Goal: Task Accomplishment & Management: Manage account settings

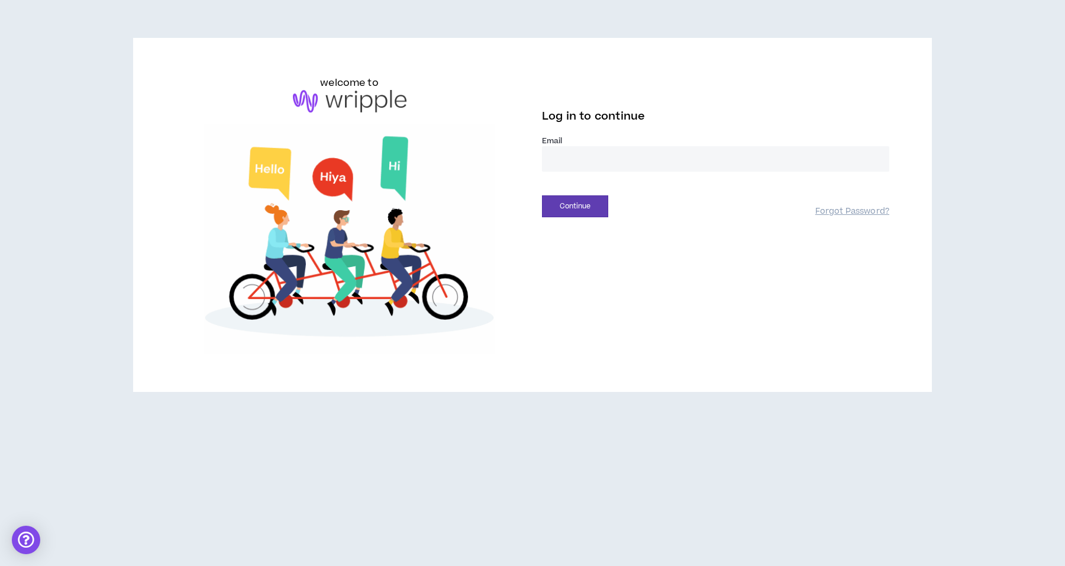
click at [667, 161] on input "email" at bounding box center [715, 158] width 347 height 25
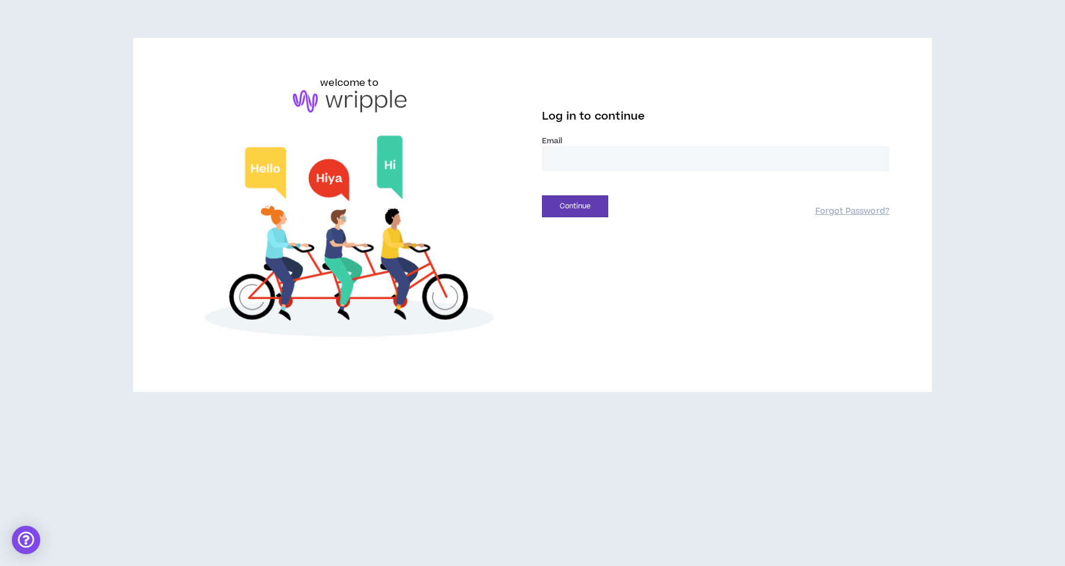
click at [667, 161] on input "email" at bounding box center [715, 158] width 347 height 25
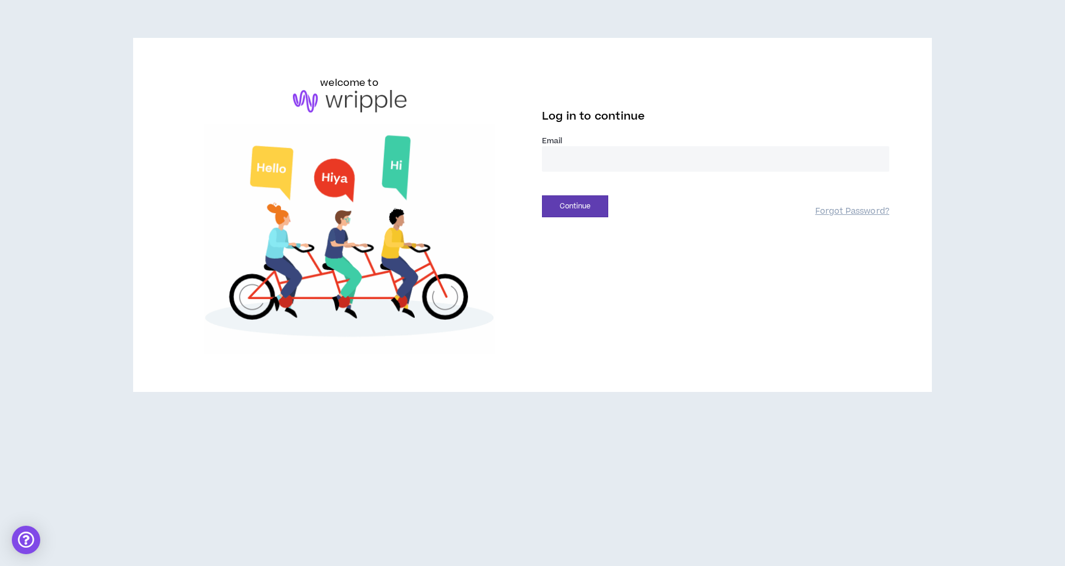
click at [667, 161] on input "email" at bounding box center [715, 158] width 347 height 25
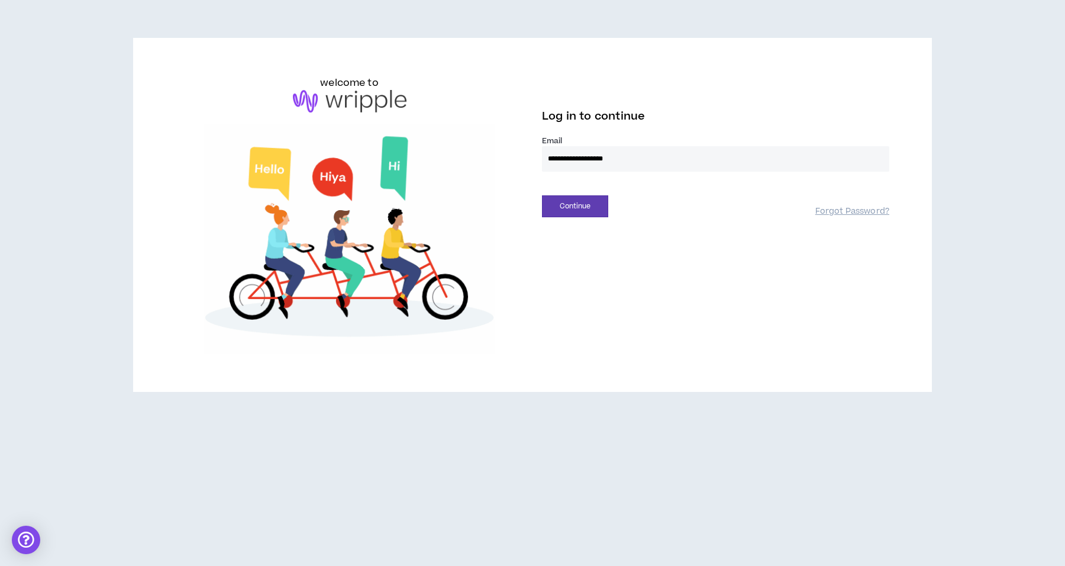
type input "**********"
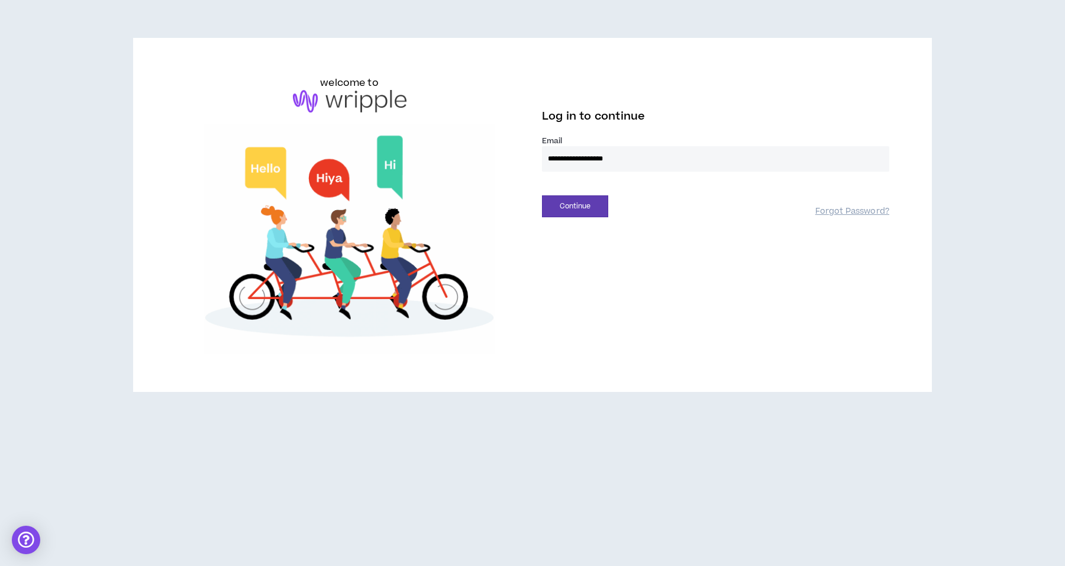
click at [542, 195] on button "Continue" at bounding box center [575, 206] width 66 height 22
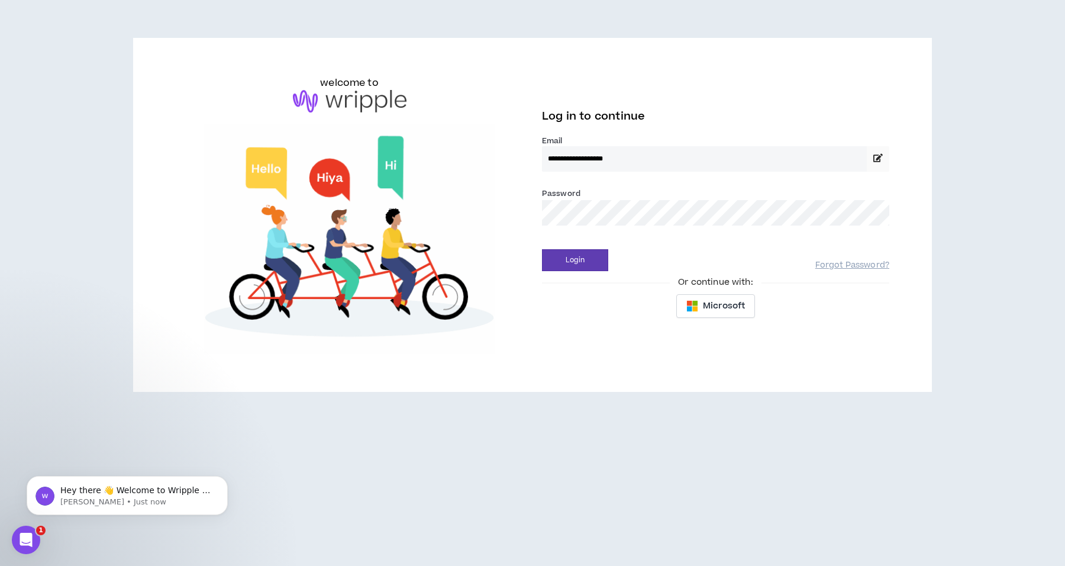
click at [542, 249] on button "Login" at bounding box center [575, 260] width 66 height 22
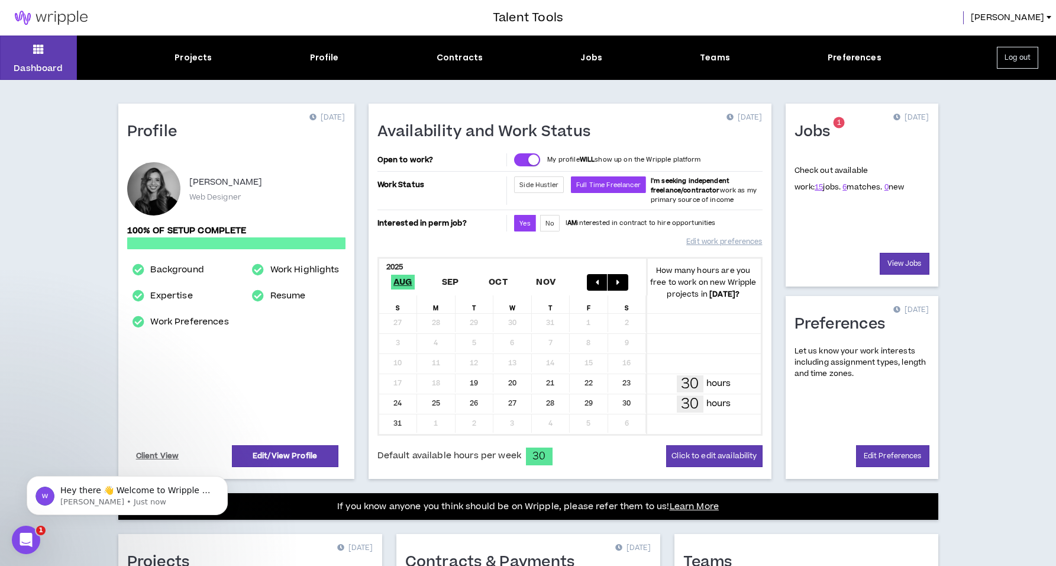
scroll to position [253, 0]
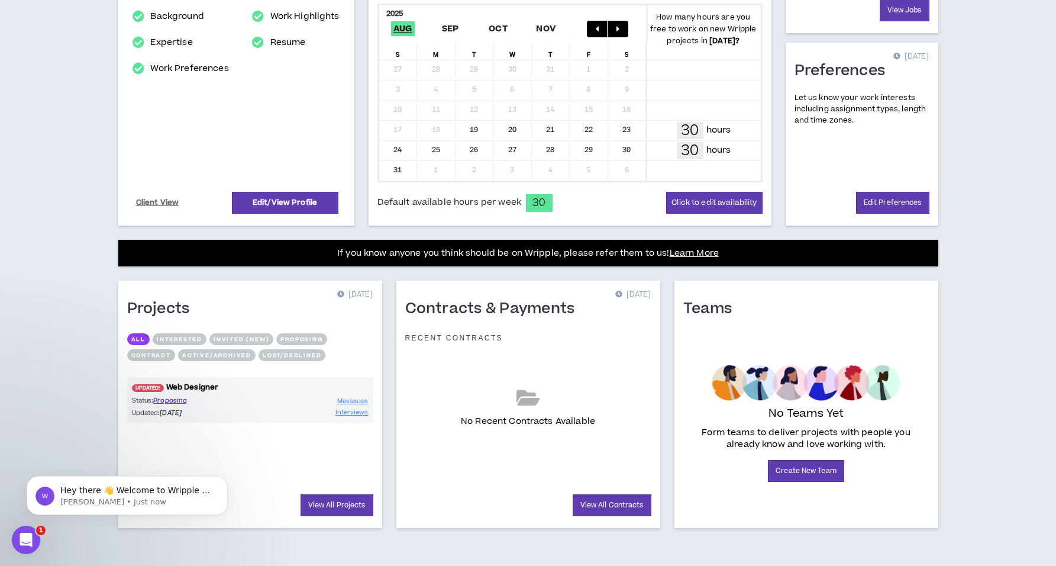
click at [147, 382] on link "UPDATED! Web Designer" at bounding box center [250, 387] width 246 height 11
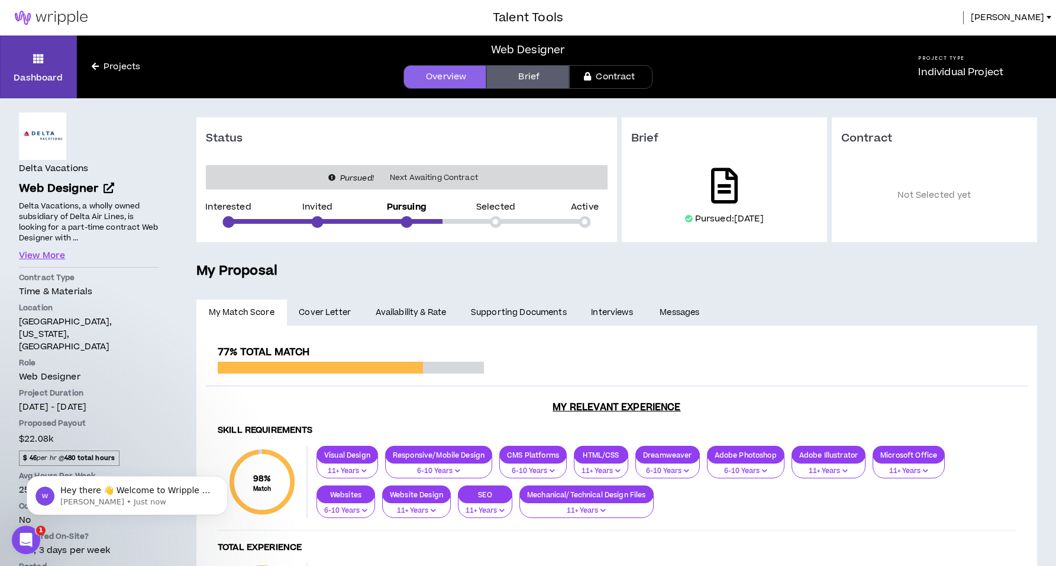
click at [720, 180] on icon at bounding box center [724, 186] width 27 height 36
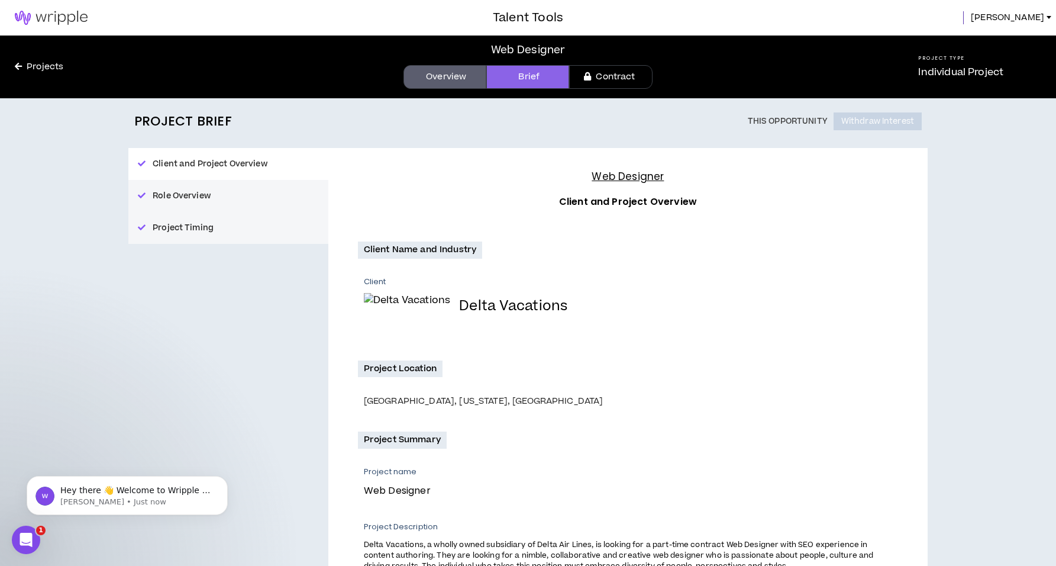
click at [509, 79] on link "Brief" at bounding box center [527, 77] width 83 height 24
click at [418, 69] on link "Overview" at bounding box center [445, 77] width 83 height 24
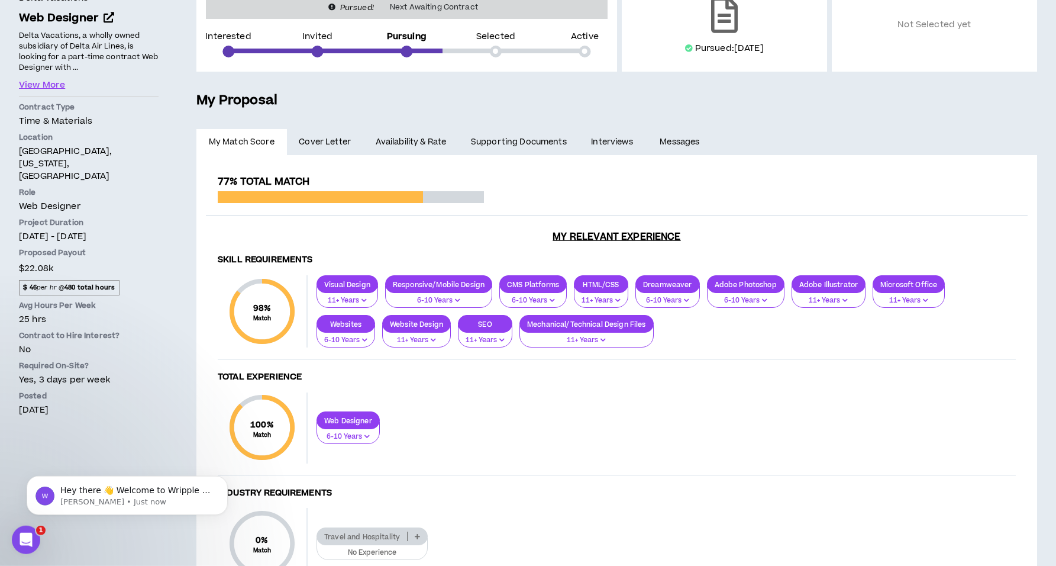
scroll to position [176, 0]
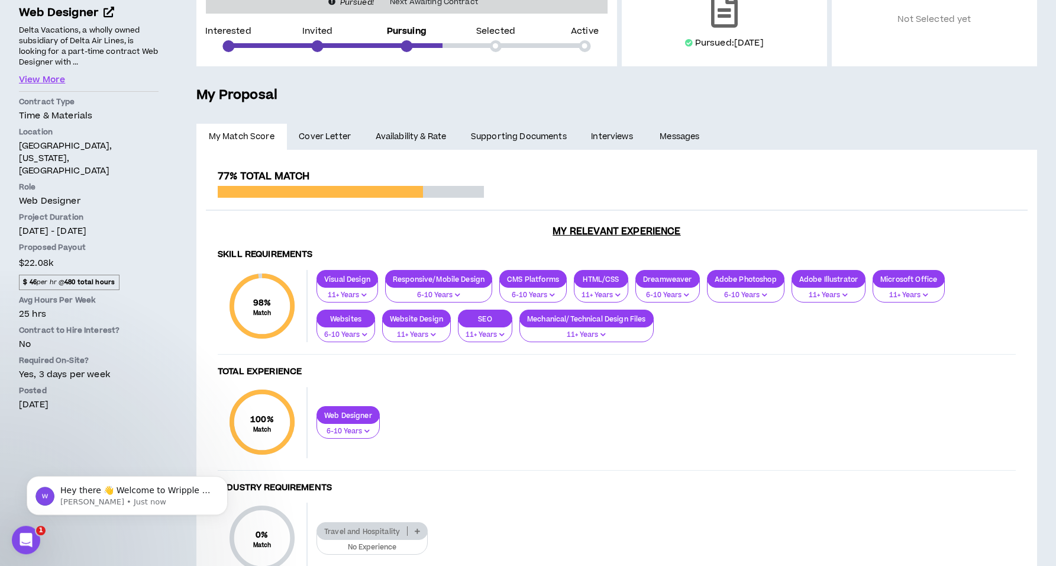
click at [89, 278] on strong "480 total hours" at bounding box center [89, 282] width 50 height 9
click at [120, 255] on span "$22.08k $ 46 per hr @ 480 total hours" at bounding box center [89, 274] width 146 height 38
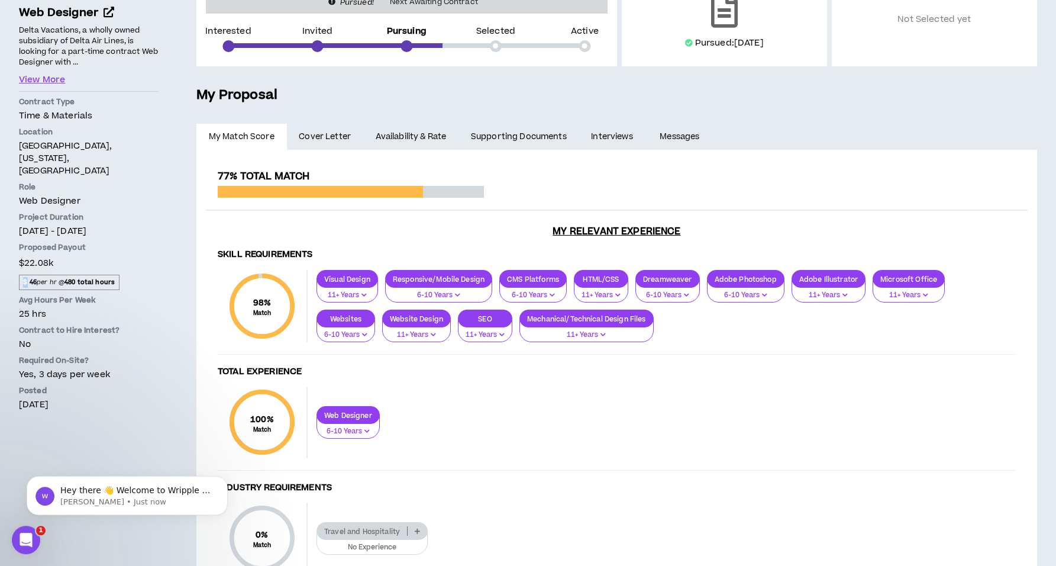
click at [120, 255] on span "$22.08k $ 46 per hr @ 480 total hours" at bounding box center [89, 274] width 146 height 38
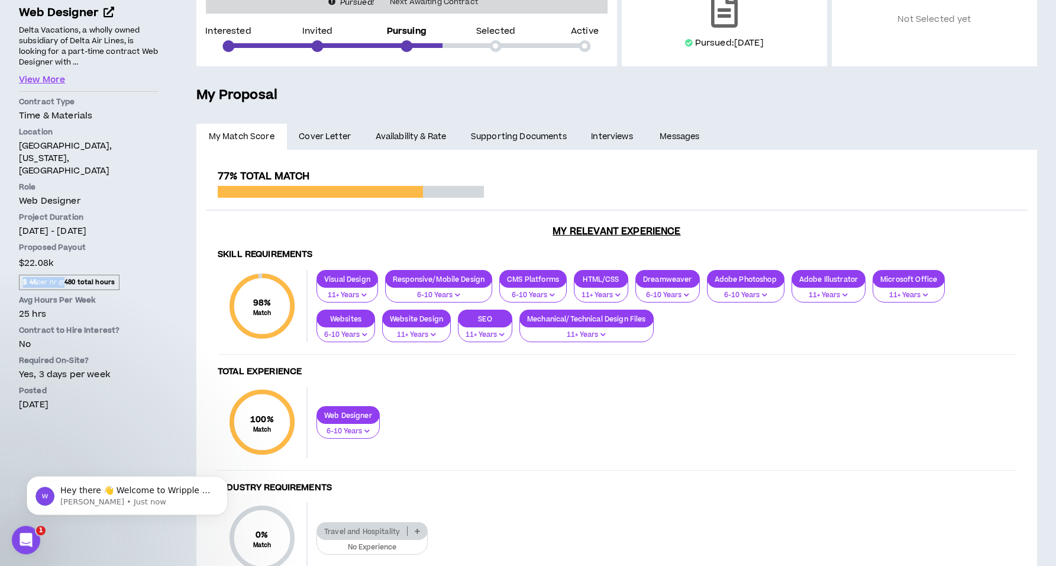
click at [298, 142] on link "Cover Letter" at bounding box center [325, 137] width 76 height 26
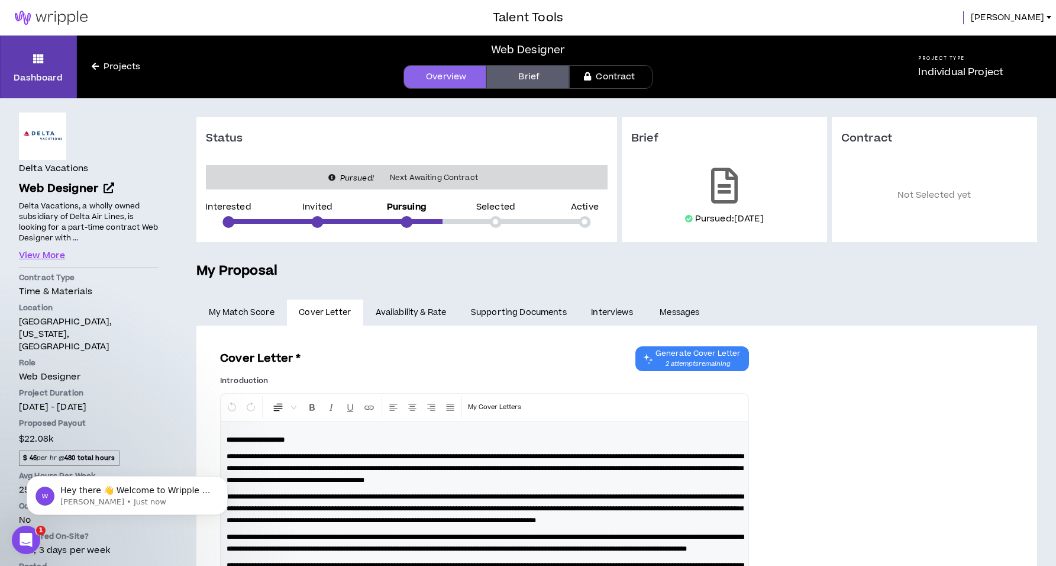
click at [668, 309] on link "Messages" at bounding box center [681, 312] width 67 height 26
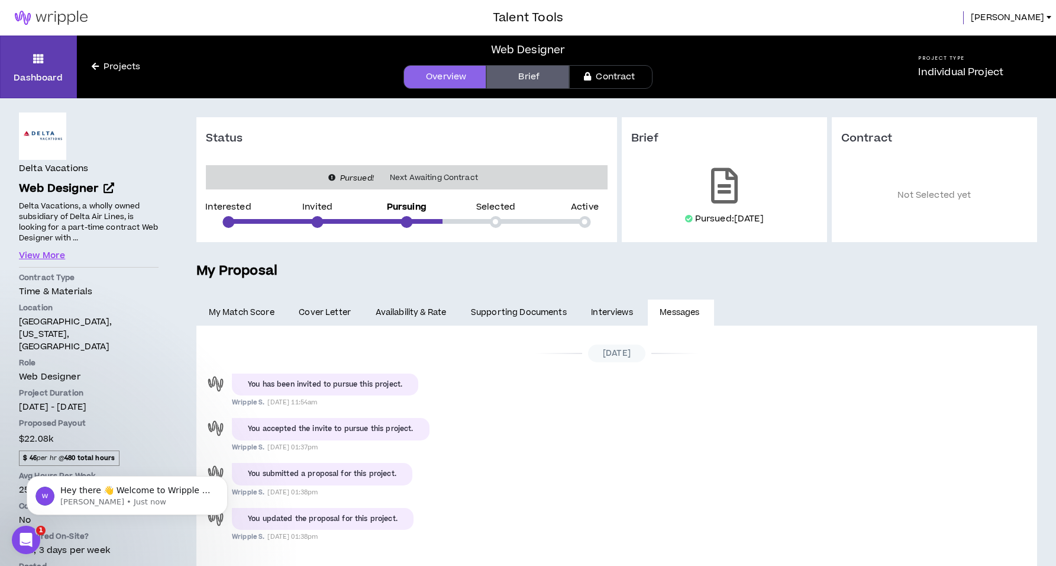
scroll to position [78, 0]
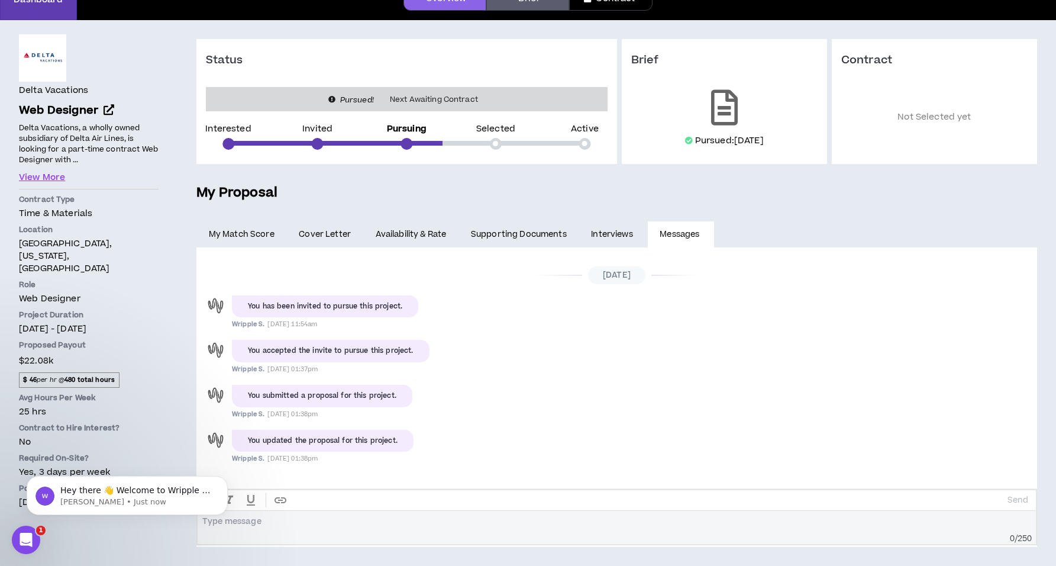
click at [602, 240] on link "Interviews" at bounding box center [613, 234] width 69 height 26
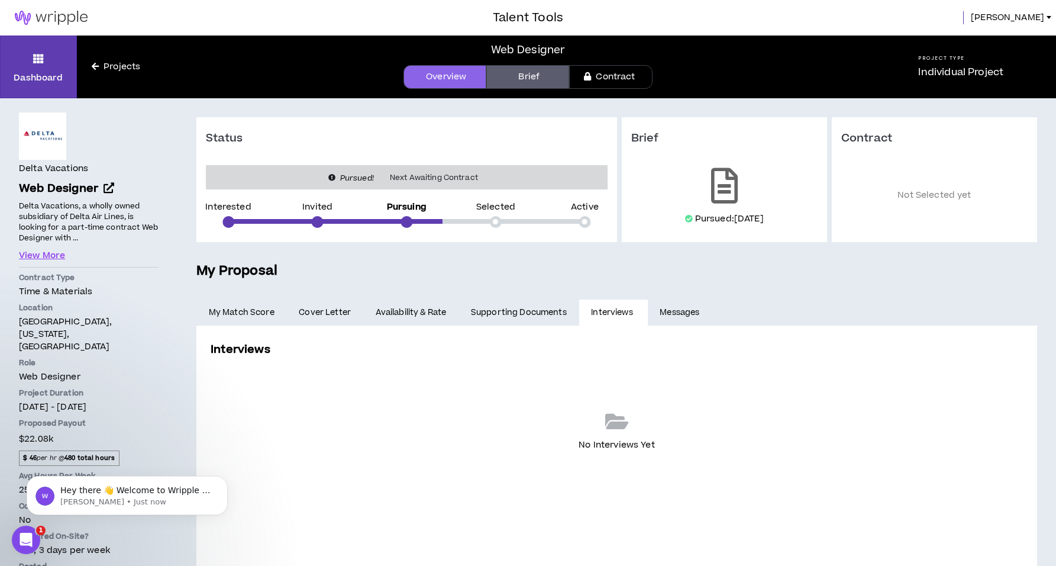
click at [535, 310] on link "Supporting Documents" at bounding box center [519, 312] width 120 height 26
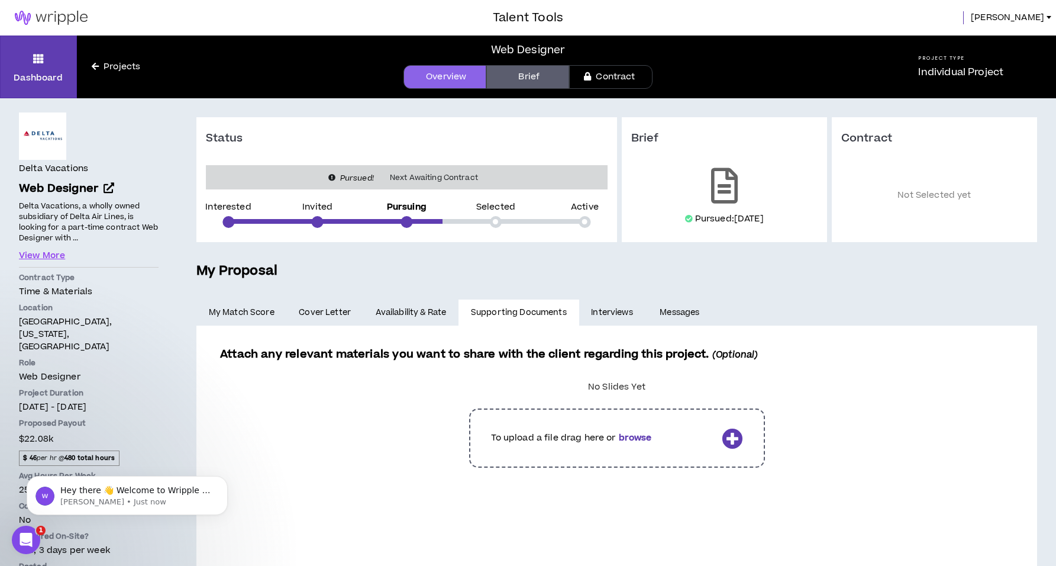
click at [164, 60] on div "Dashboard Projects" at bounding box center [95, 67] width 190 height 63
click at [100, 73] on link "Projects" at bounding box center [116, 66] width 78 height 13
